Goal: Information Seeking & Learning: Learn about a topic

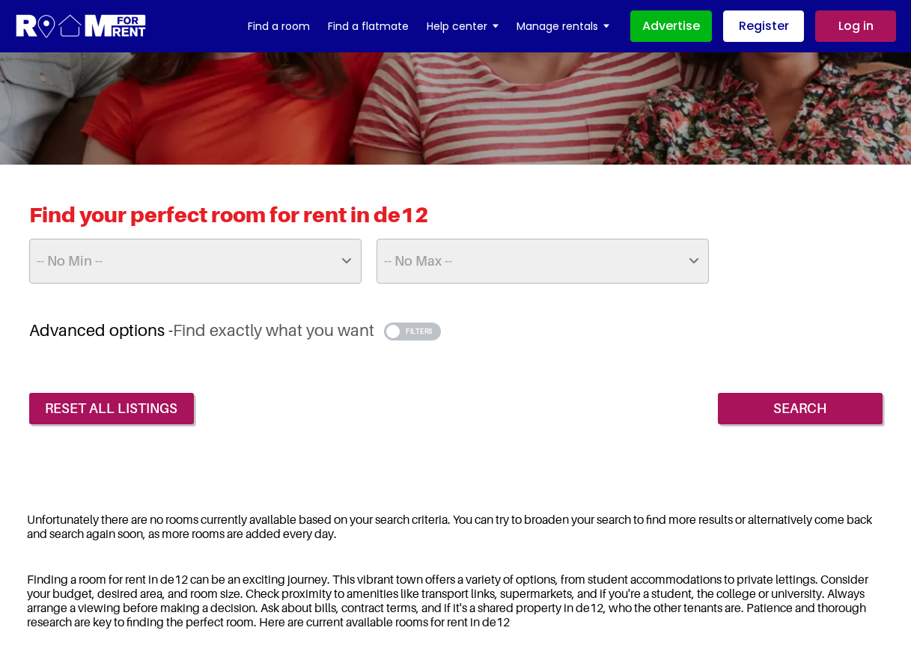
click at [240, 270] on select "-- No Min -- £25 £50 £75 £100 £125 £150 £175 £200 £225 £250 £275 £300 £325 £350…" at bounding box center [195, 261] width 332 height 45
click at [484, 264] on select "-- No Max -- £50 £75 £100 £125 £150 £175 £200 £225 £250 £275 £300 £325 £350 £37…" at bounding box center [543, 261] width 332 height 45
select select "800"
click at [377, 239] on select "-- No Max -- £50 £75 £100 £125 £150 £175 £200 £225 £250 £275 £300 £325 £350 £37…" at bounding box center [543, 261] width 332 height 45
click at [769, 419] on input "Search" at bounding box center [800, 408] width 165 height 31
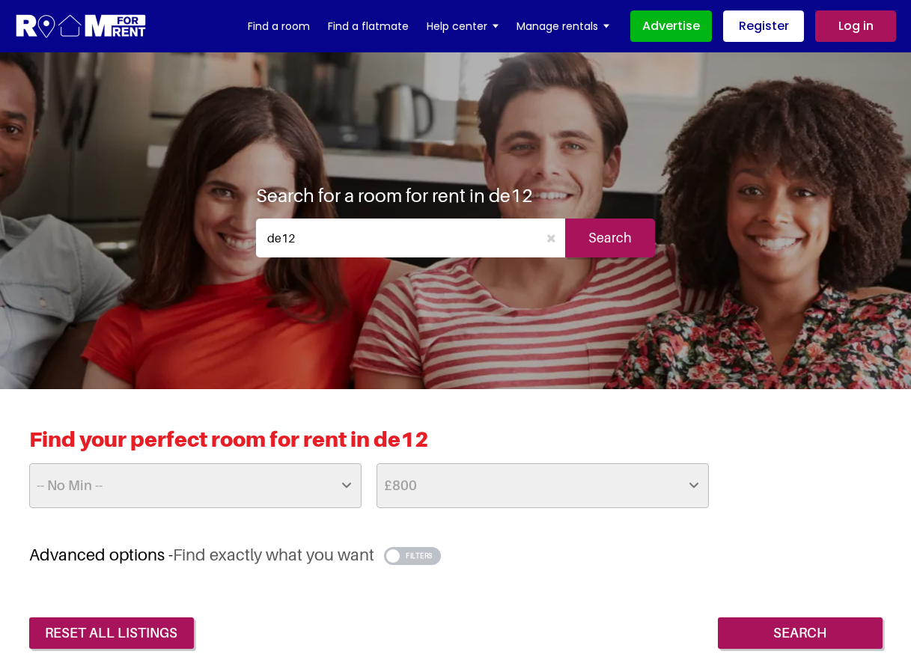
drag, startPoint x: 314, startPoint y: 238, endPoint x: 244, endPoint y: 234, distance: 69.8
click at [244, 234] on div "Search for a room for rent in de12 de12 Search" at bounding box center [456, 220] width 424 height 73
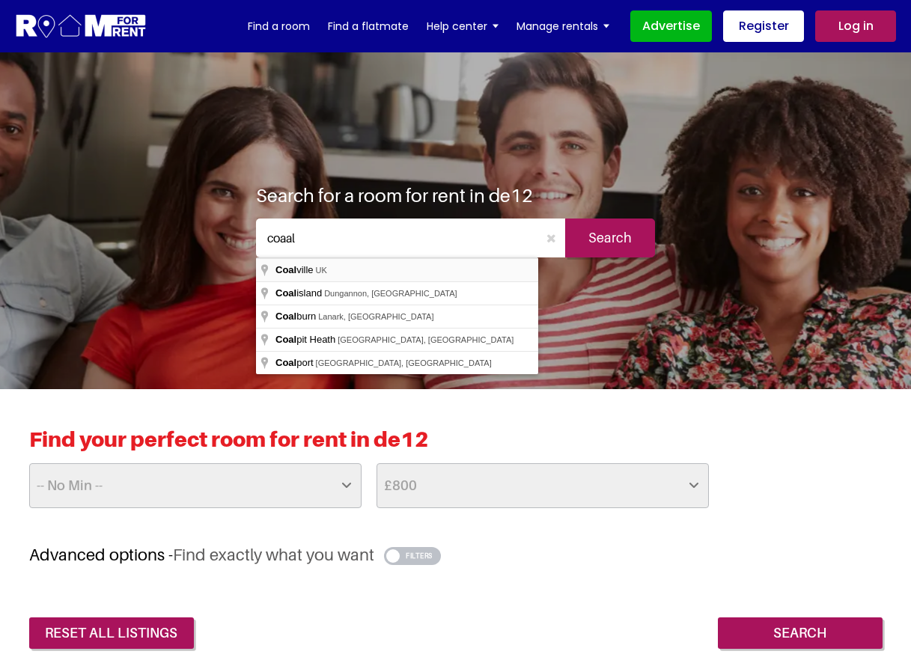
type input "[GEOGRAPHIC_DATA], [GEOGRAPHIC_DATA]"
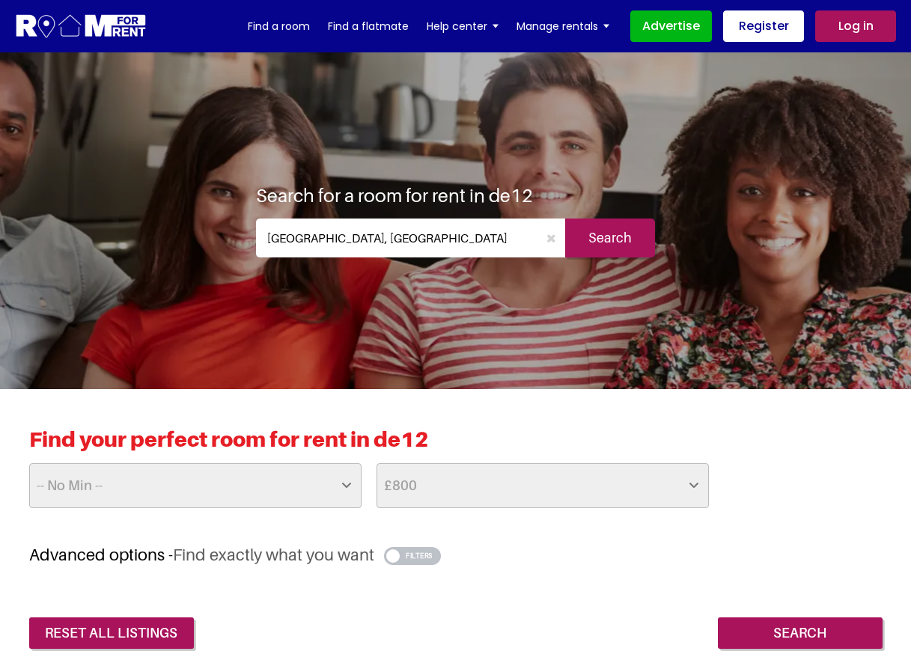
click at [587, 244] on input "Search" at bounding box center [610, 238] width 90 height 39
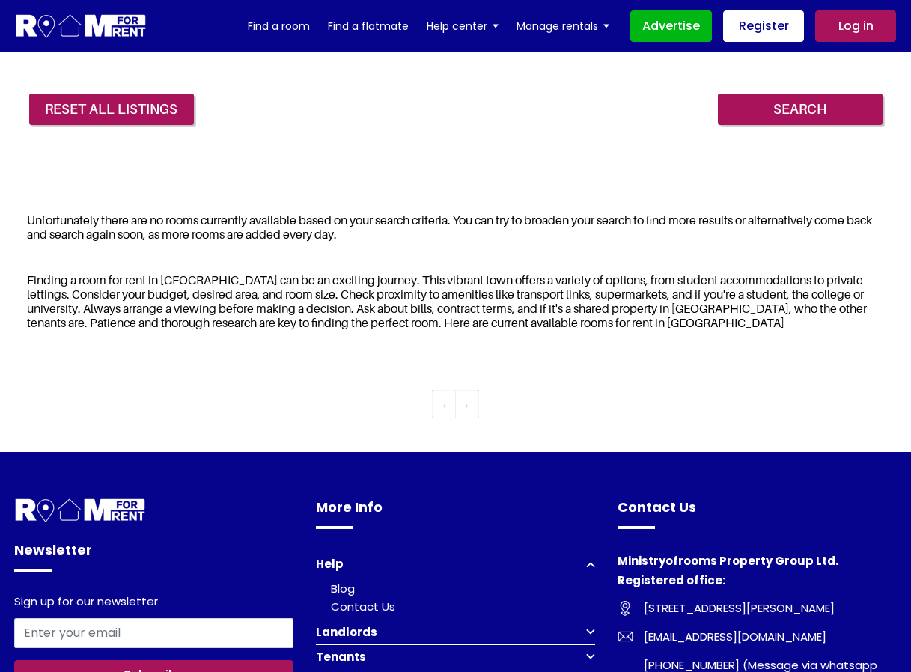
scroll to position [300, 0]
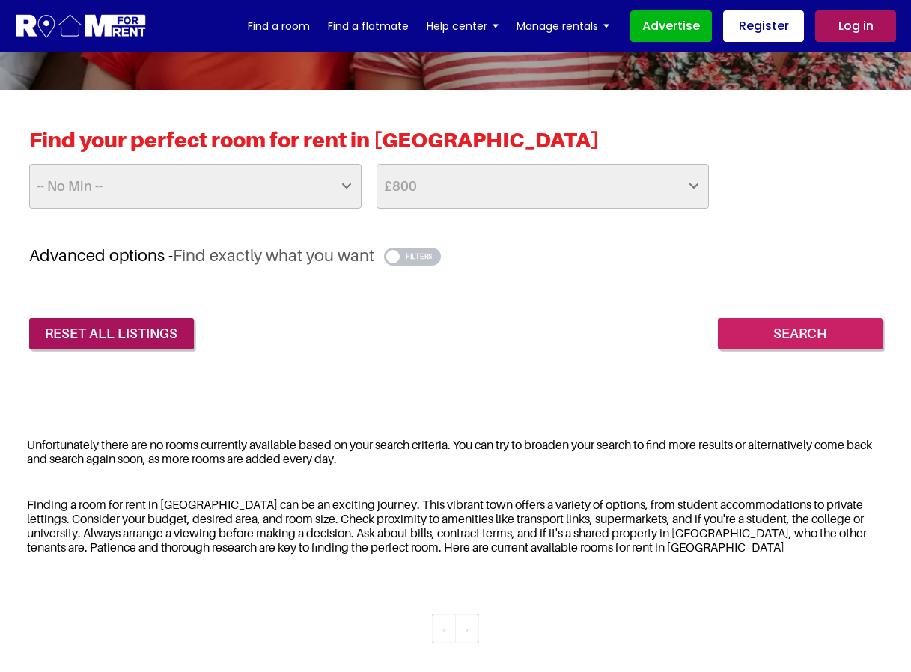
click at [757, 332] on input "Search" at bounding box center [800, 333] width 165 height 31
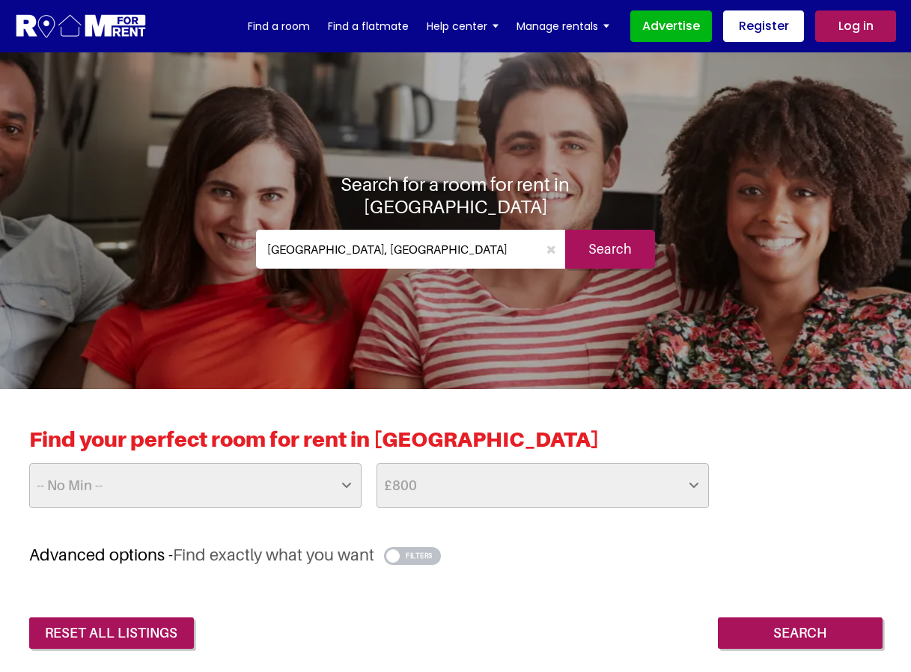
scroll to position [150, 0]
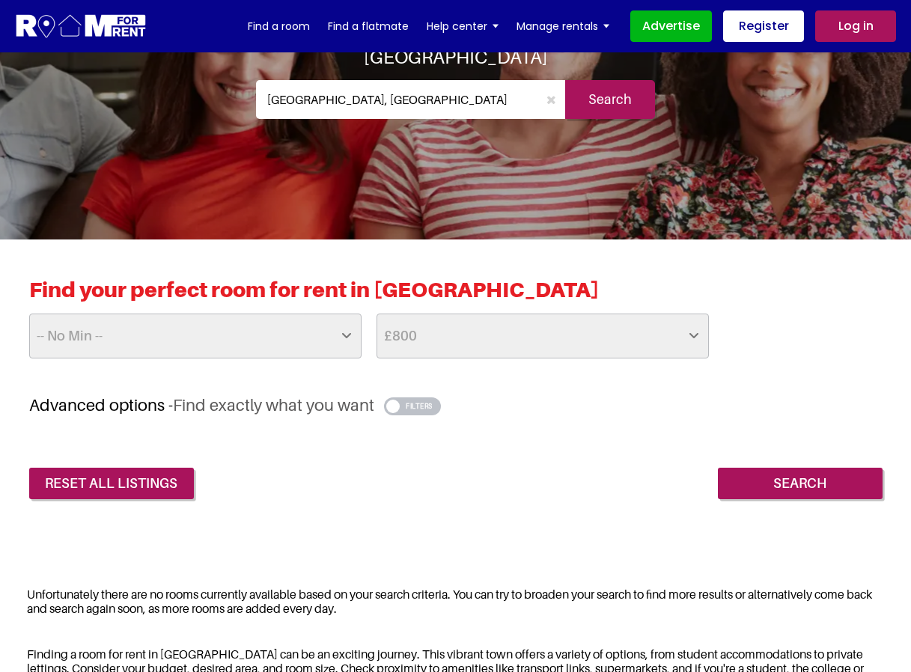
click at [470, 323] on select "-- No Max -- £50 £75 £100 £125 £150 £175 £200 £225 £250 £275 £300 £325 £350 £37…" at bounding box center [543, 336] width 332 height 45
select select "975"
click at [377, 314] on select "-- No Max -- £50 £75 £100 £125 £150 £175 £200 £225 £250 £275 £300 £325 £350 £37…" at bounding box center [543, 336] width 332 height 45
click at [784, 473] on input "Search" at bounding box center [800, 483] width 165 height 31
